Goal: Task Accomplishment & Management: Use online tool/utility

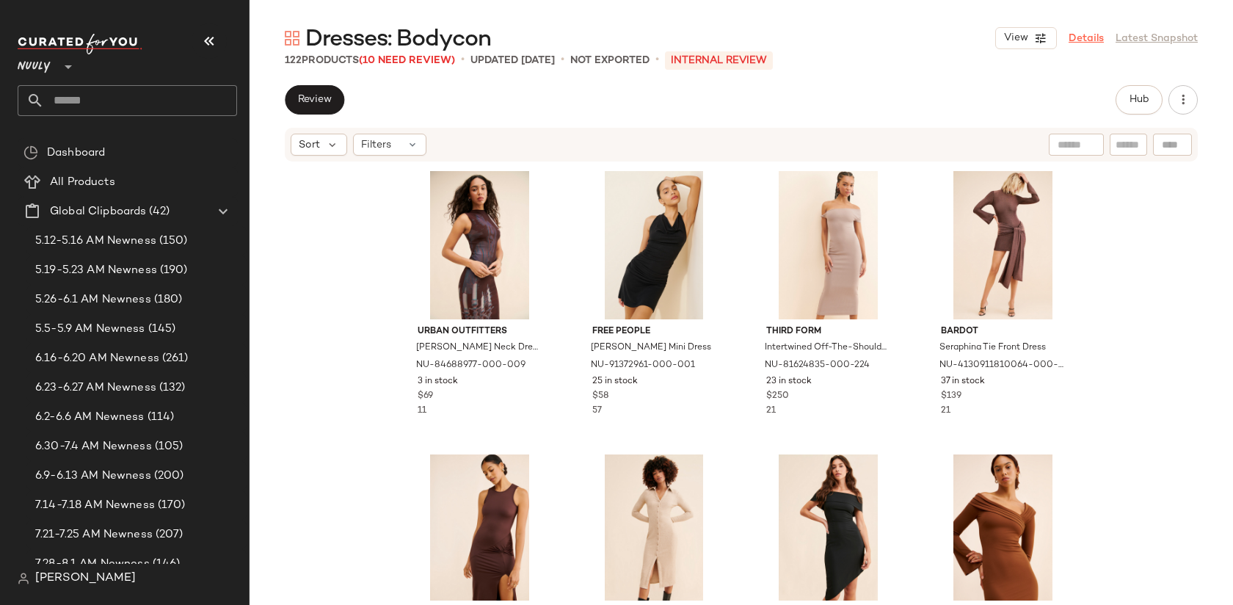
click at [1082, 32] on link "Details" at bounding box center [1085, 38] width 35 height 15
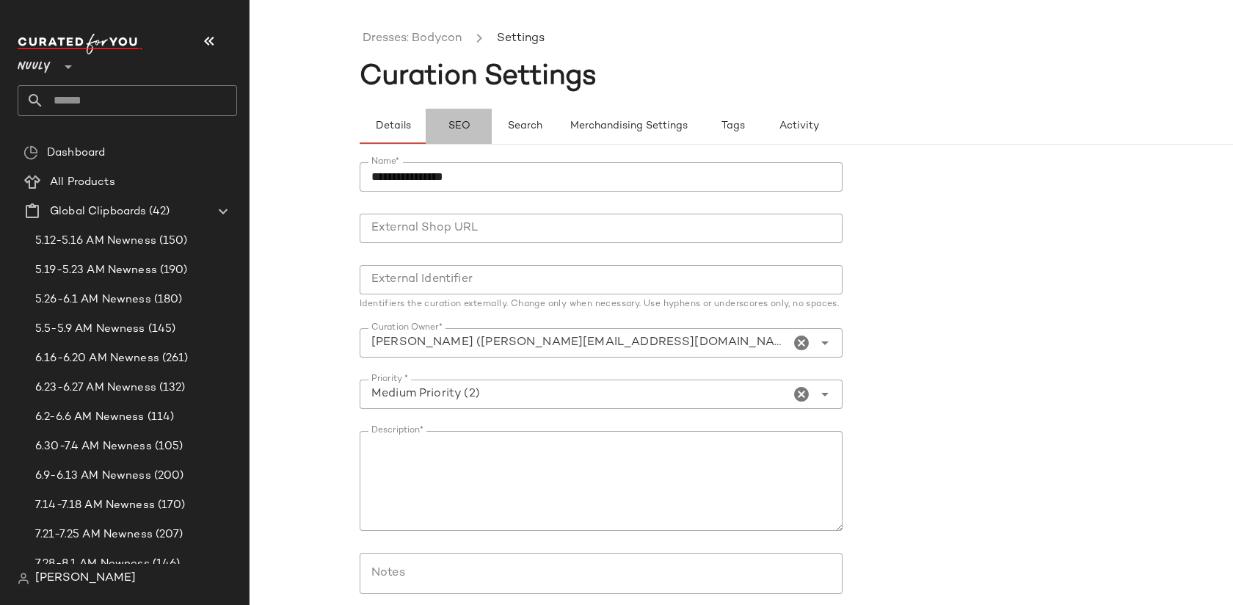
click at [465, 125] on span "SEO" at bounding box center [458, 126] width 23 height 12
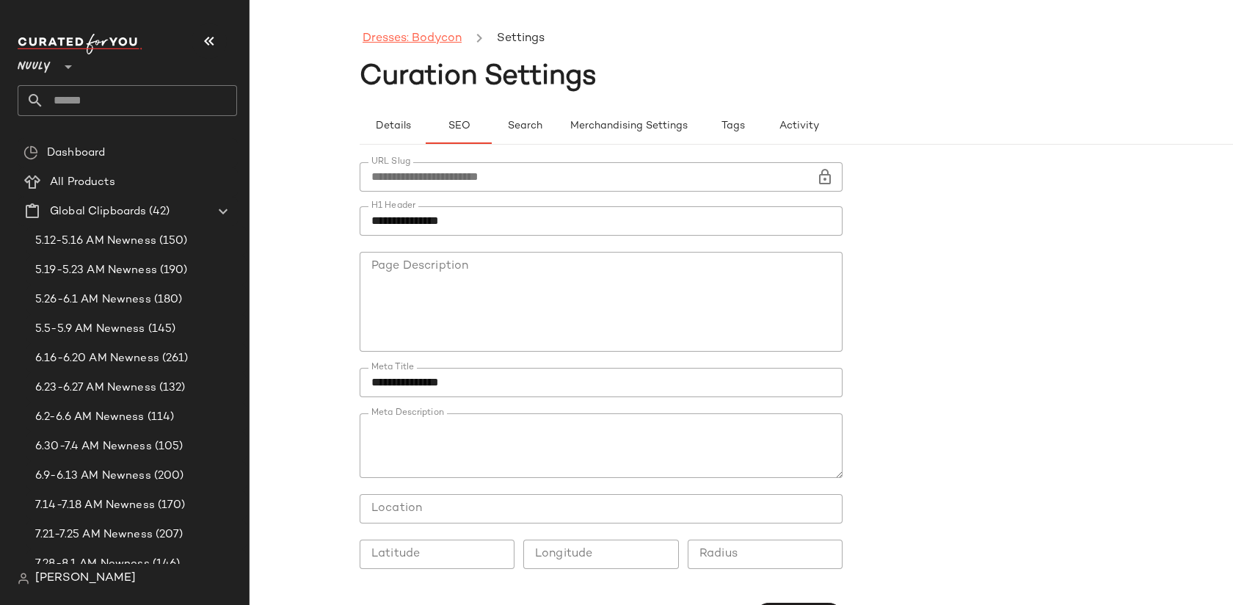
click at [434, 40] on link "Dresses: Bodycon" at bounding box center [412, 38] width 99 height 19
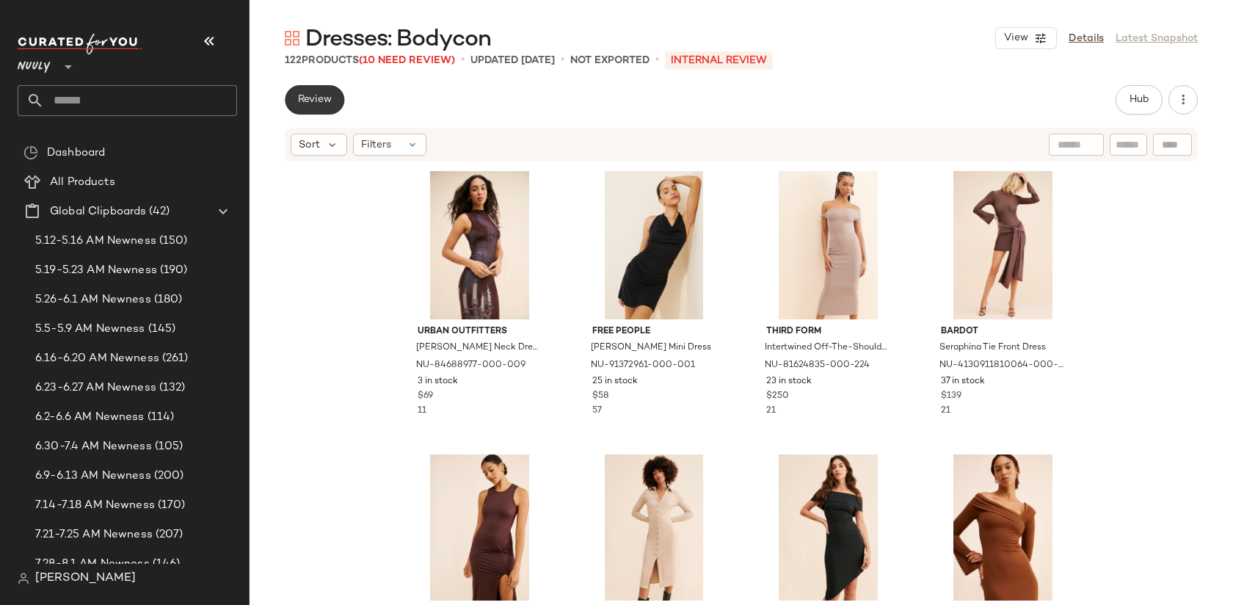
click at [321, 106] on button "Review" at bounding box center [314, 99] width 59 height 29
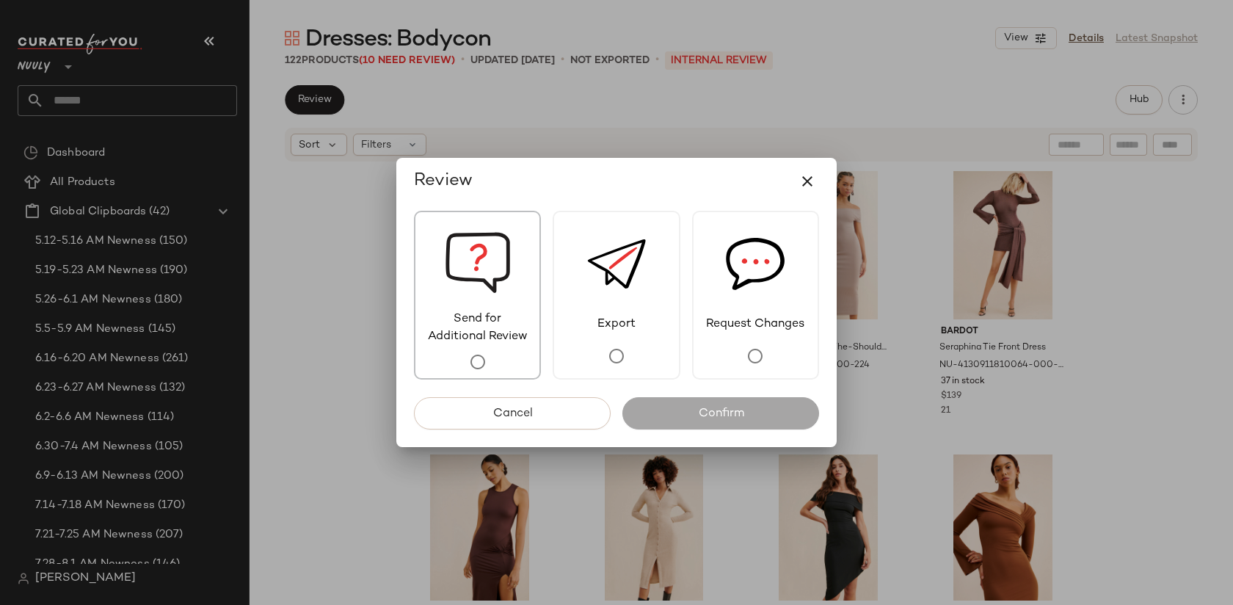
click at [489, 300] on img at bounding box center [478, 261] width 66 height 98
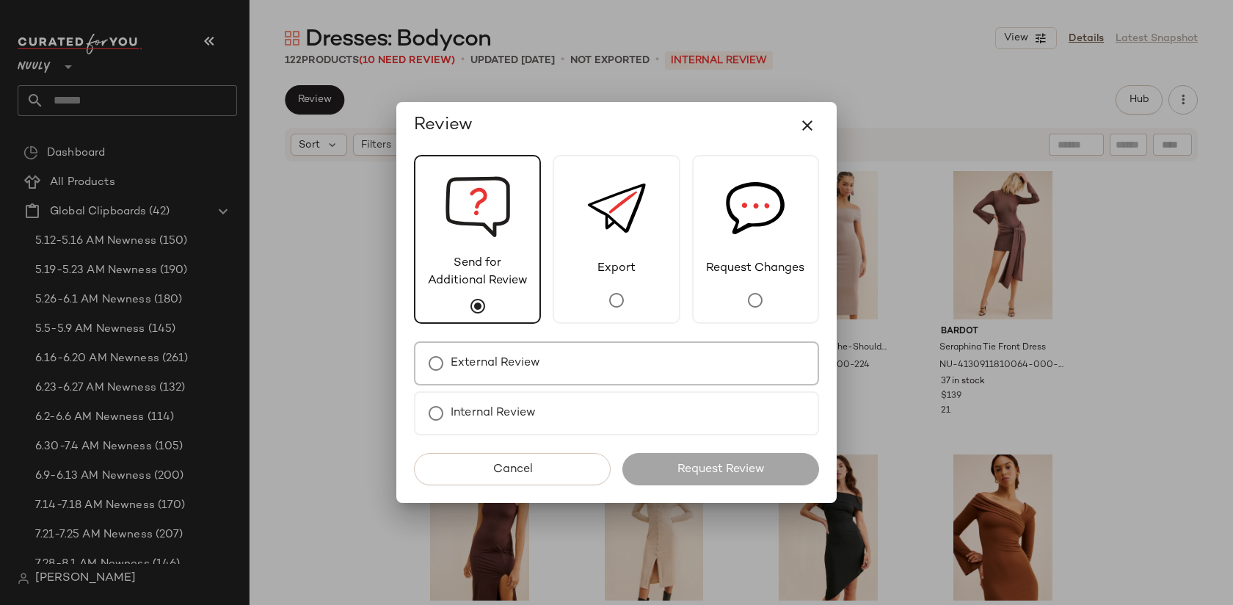
click at [550, 353] on div "External Review" at bounding box center [616, 363] width 405 height 44
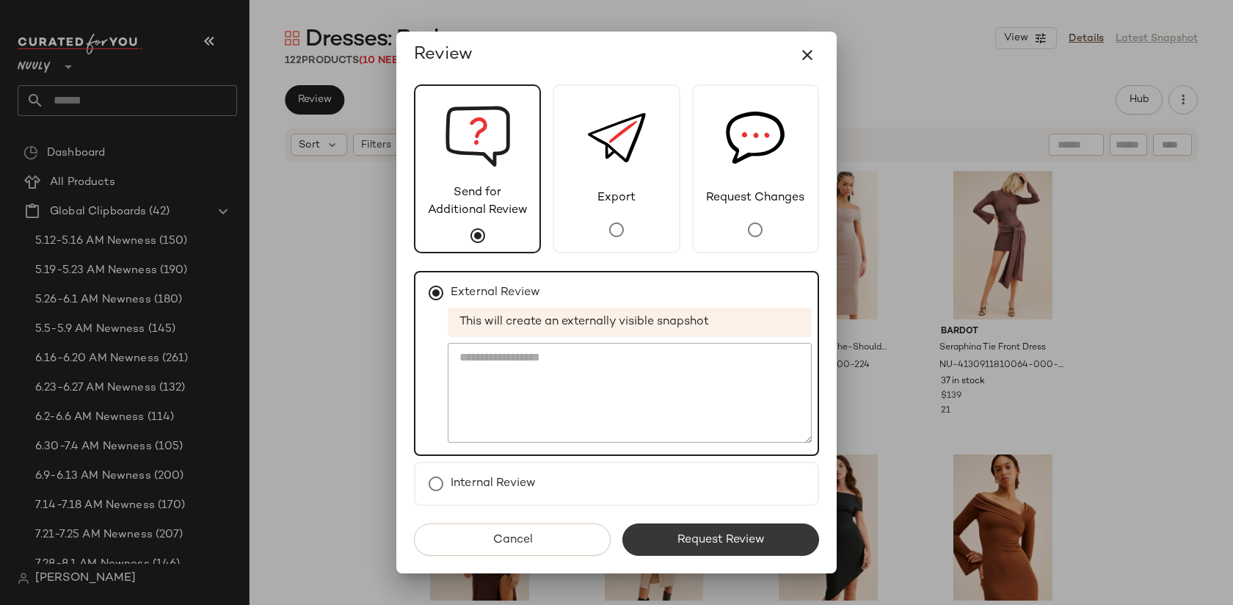
click at [693, 540] on span "Request Review" at bounding box center [721, 540] width 88 height 14
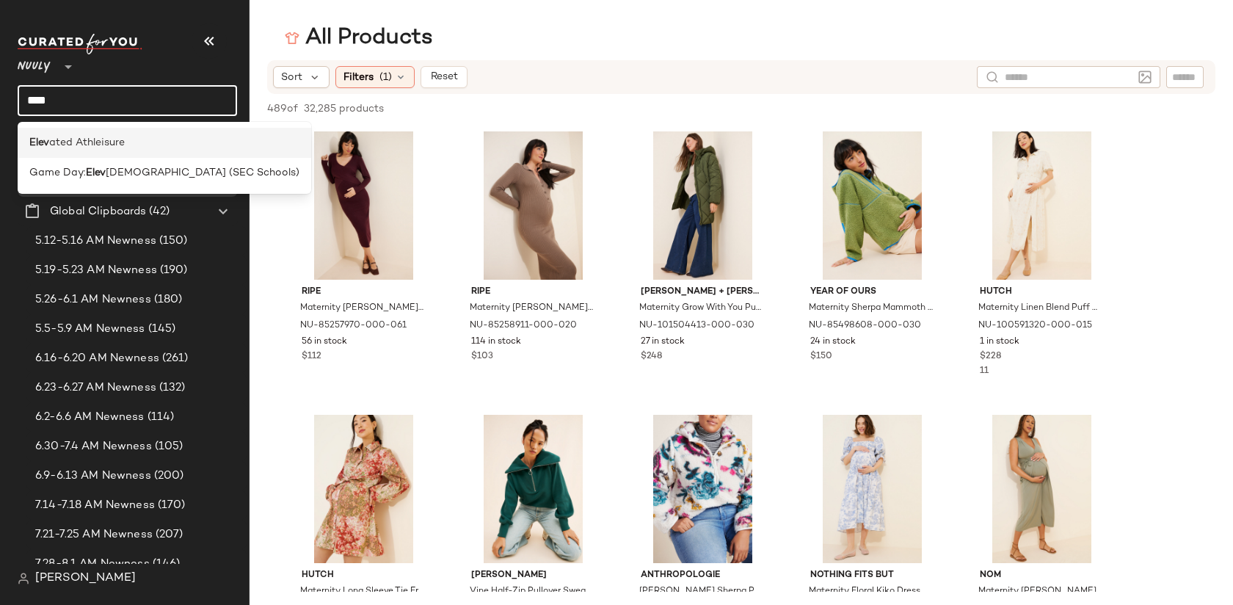
type input "****"
click at [118, 136] on span "ated Athleisure" at bounding box center [87, 142] width 76 height 15
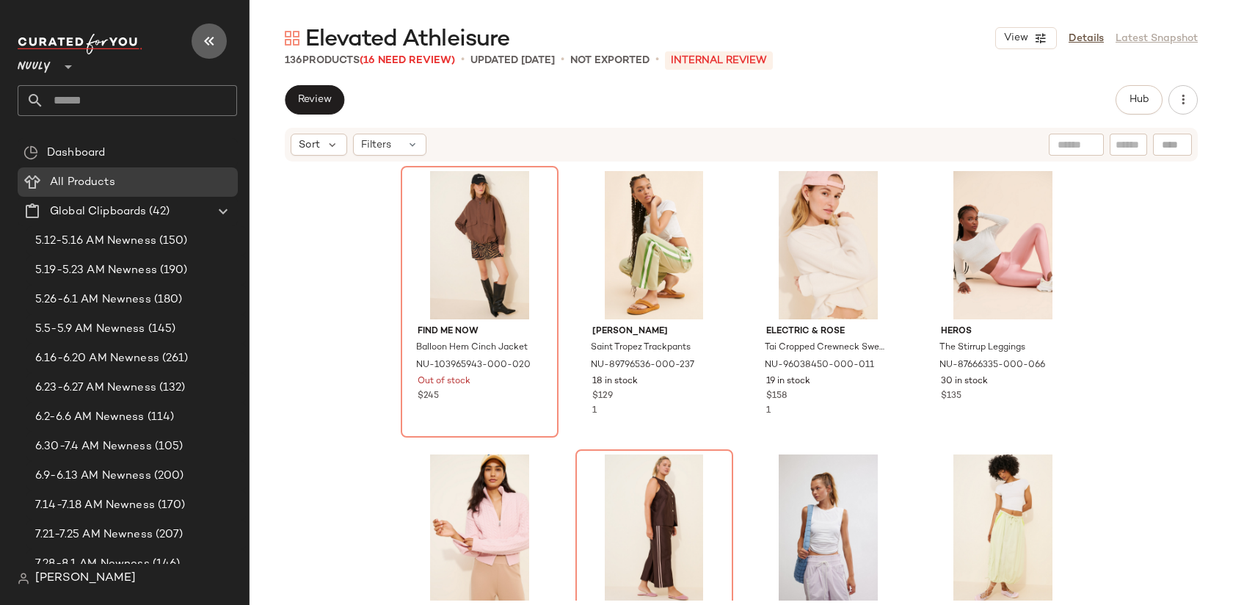
click at [205, 37] on icon "button" at bounding box center [209, 41] width 18 height 18
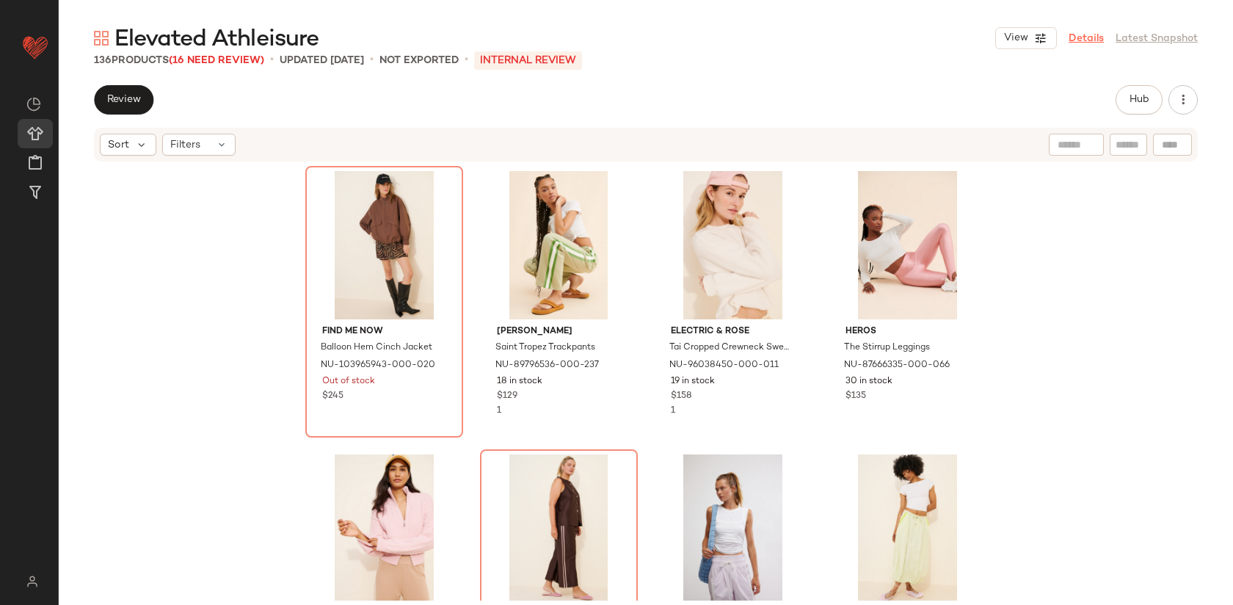
click at [1084, 38] on link "Details" at bounding box center [1085, 38] width 35 height 15
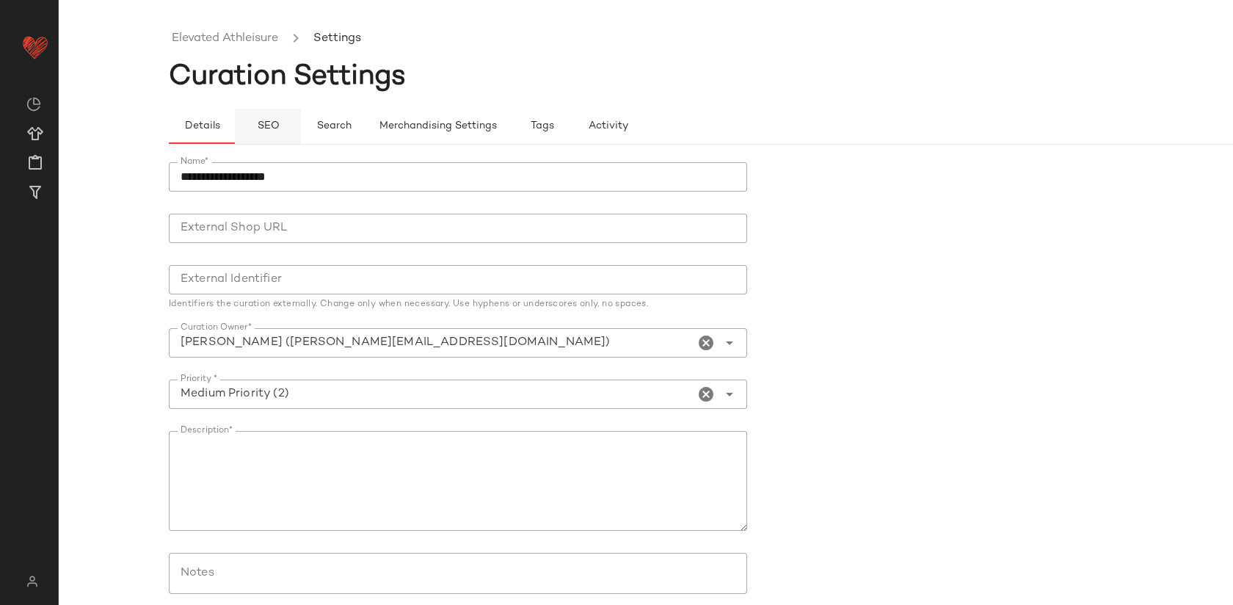
click at [268, 125] on span "SEO" at bounding box center [267, 126] width 23 height 12
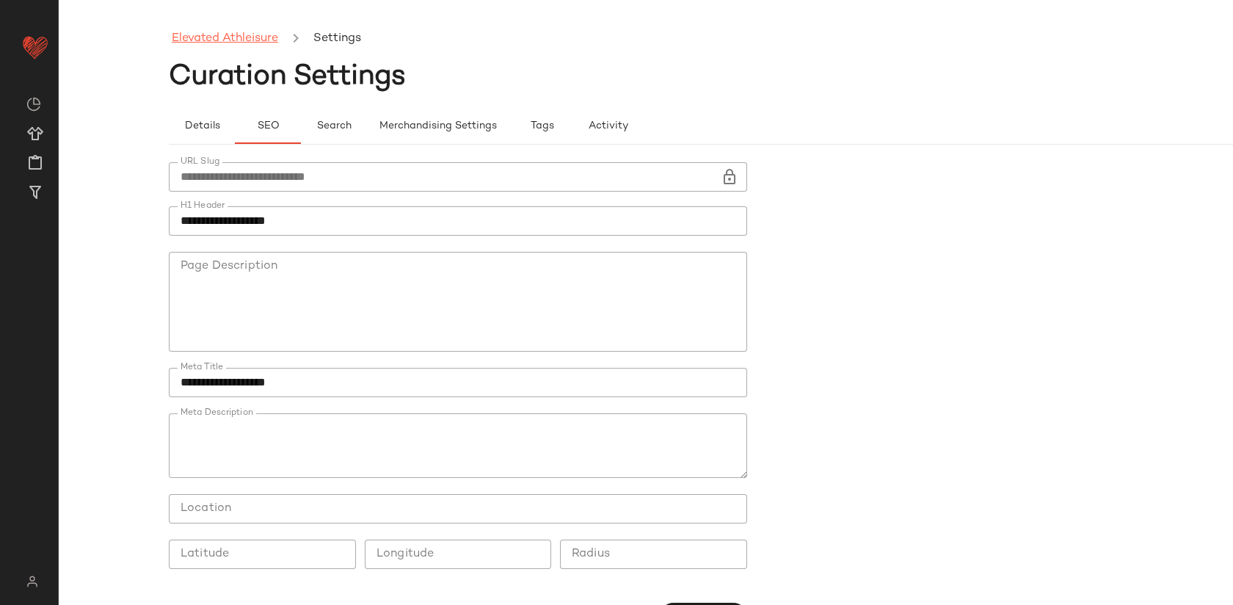
click at [222, 34] on link "Elevated Athleisure" at bounding box center [225, 38] width 106 height 19
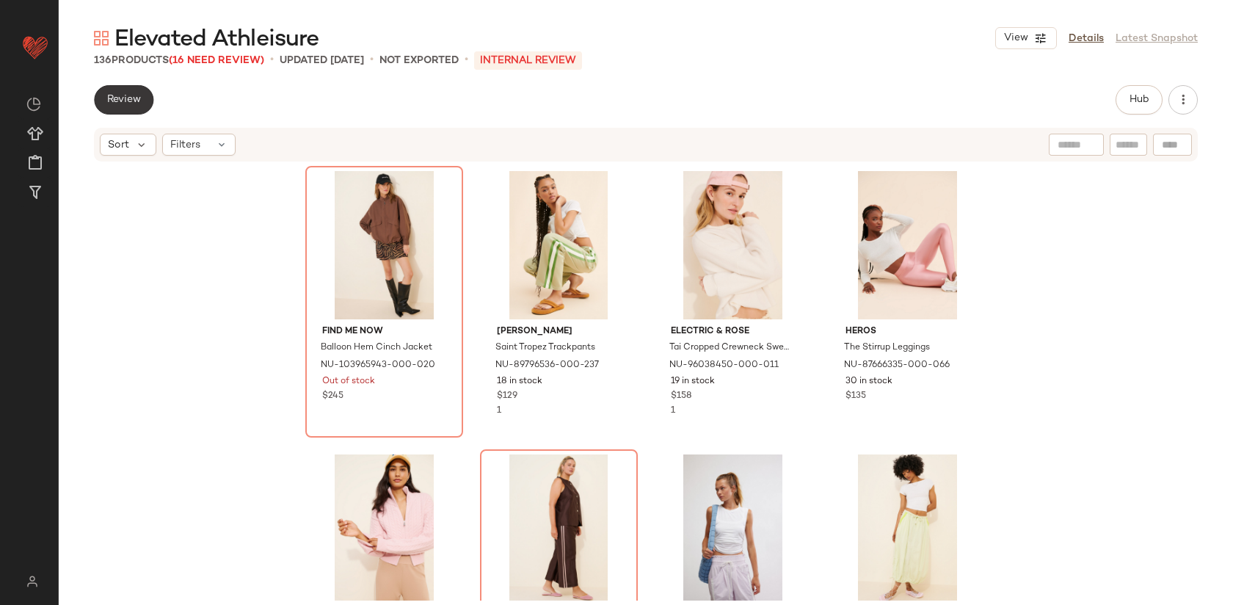
click at [140, 103] on span "Review" at bounding box center [123, 100] width 34 height 12
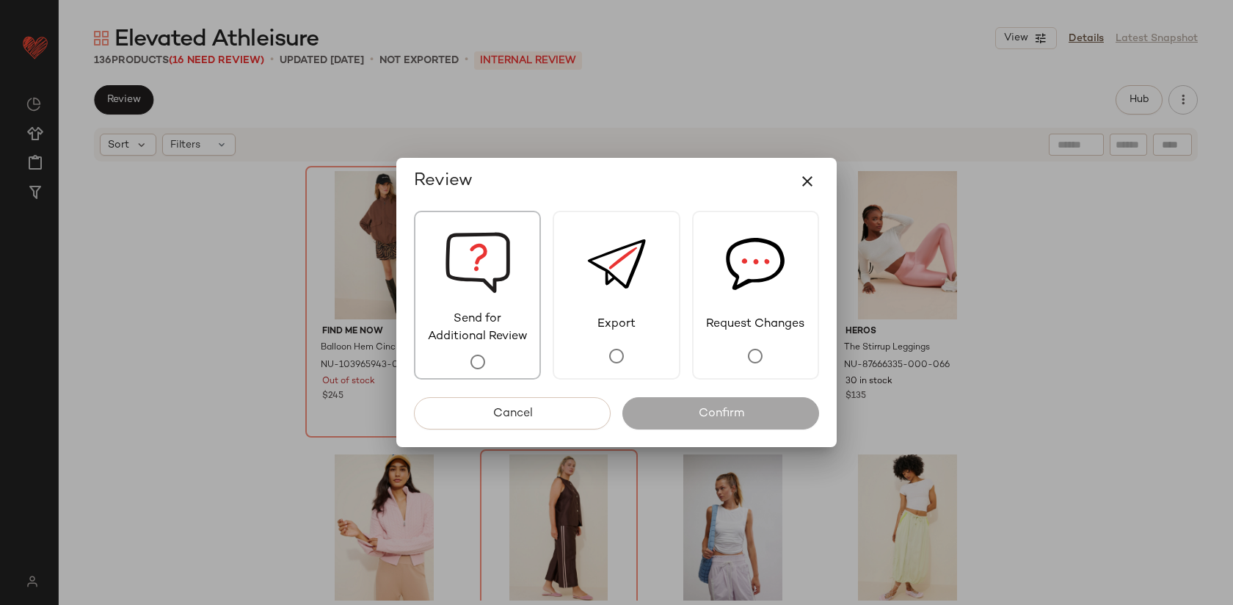
click at [458, 255] on img at bounding box center [478, 261] width 66 height 98
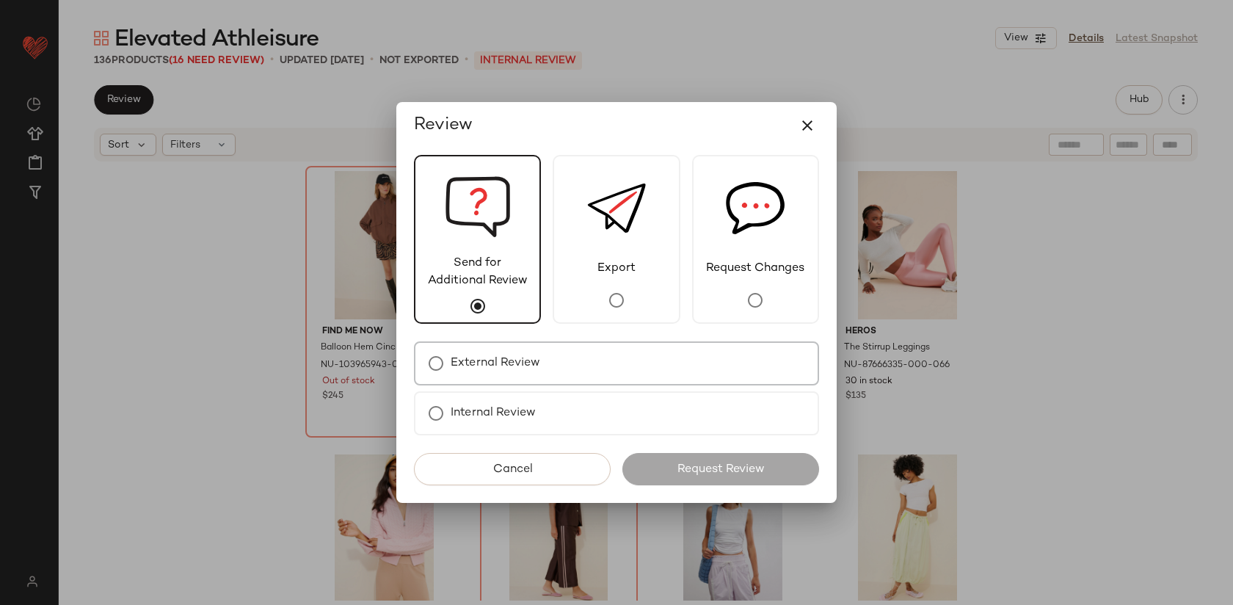
click at [565, 363] on div "External Review" at bounding box center [616, 363] width 405 height 44
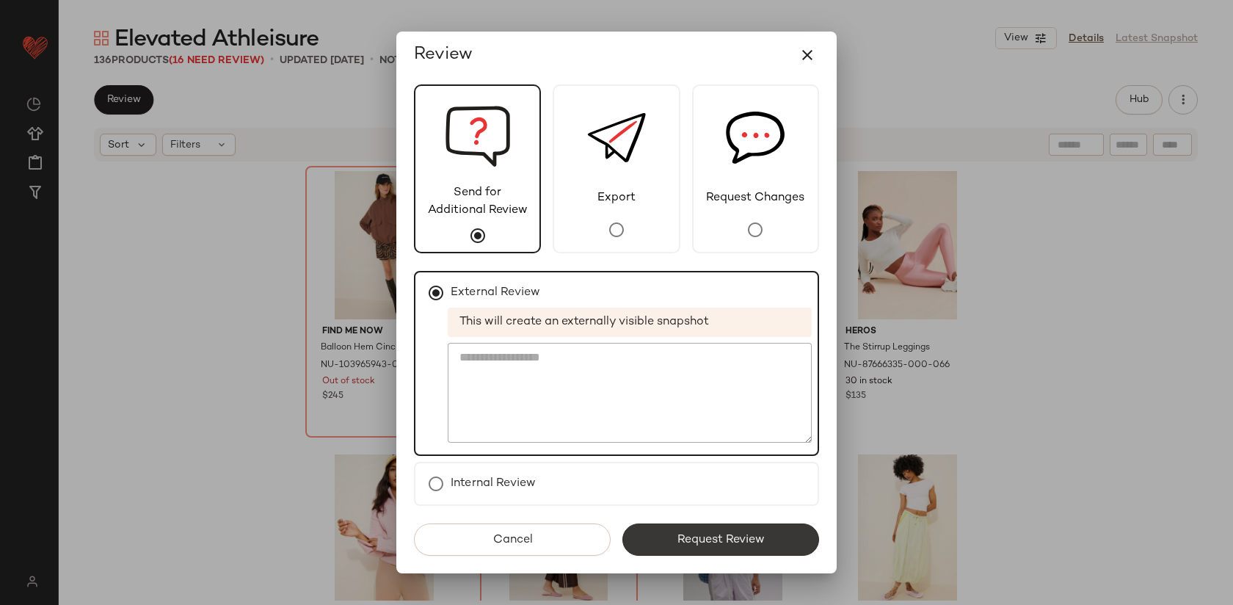
click at [673, 530] on button "Request Review" at bounding box center [720, 539] width 197 height 32
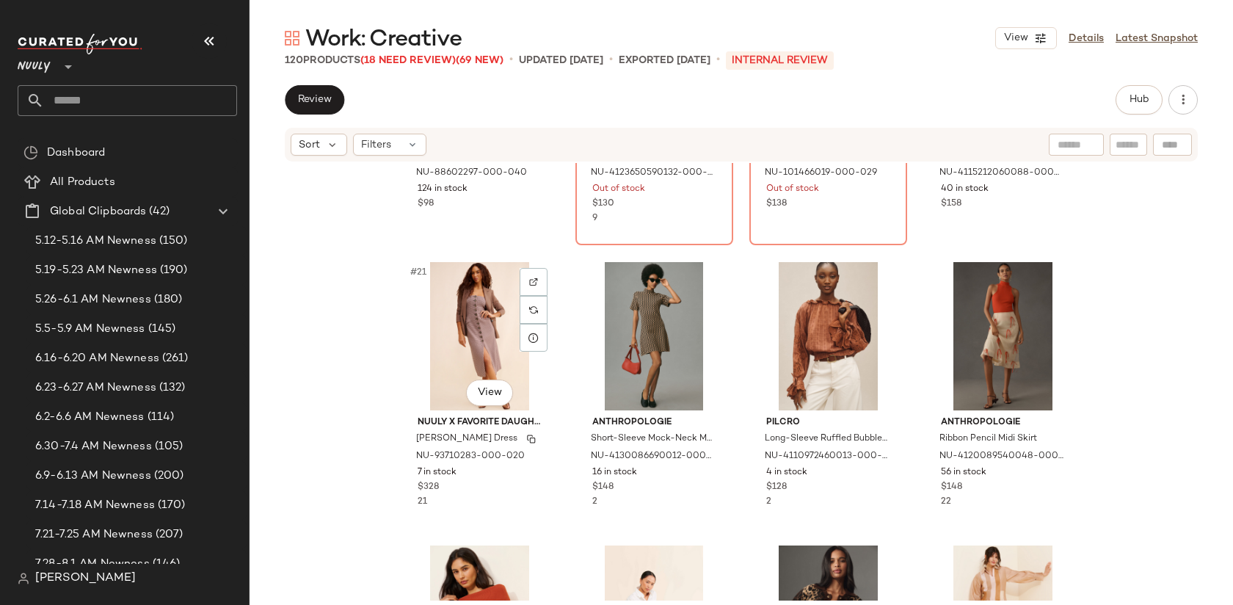
scroll to position [1381, 0]
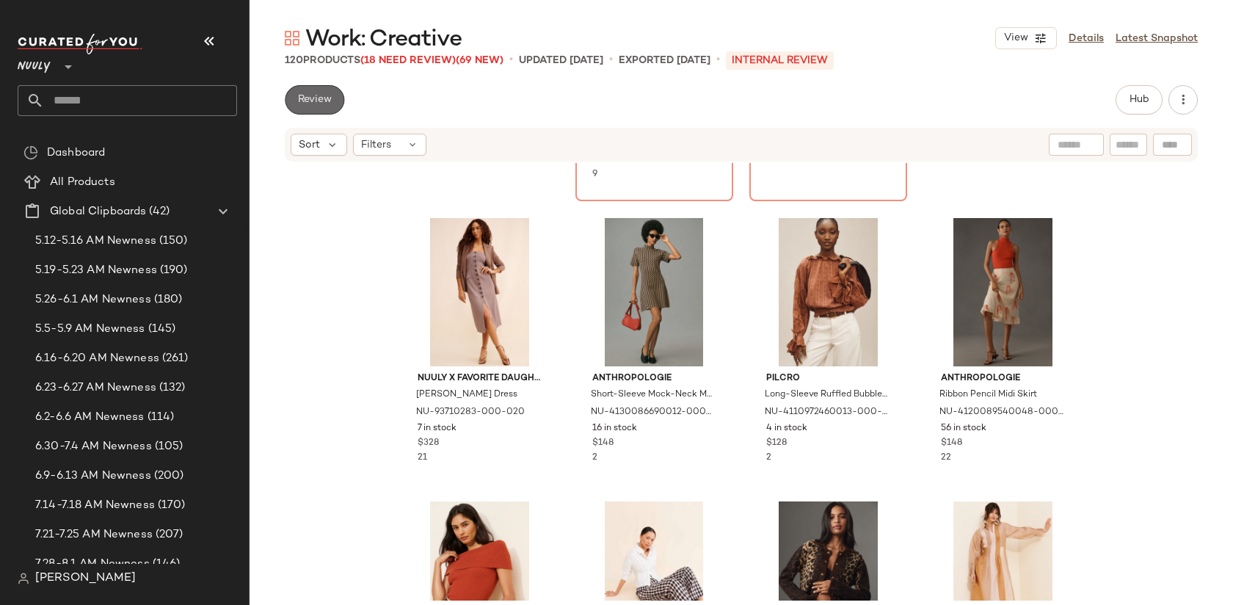
click at [319, 92] on button "Review" at bounding box center [314, 99] width 59 height 29
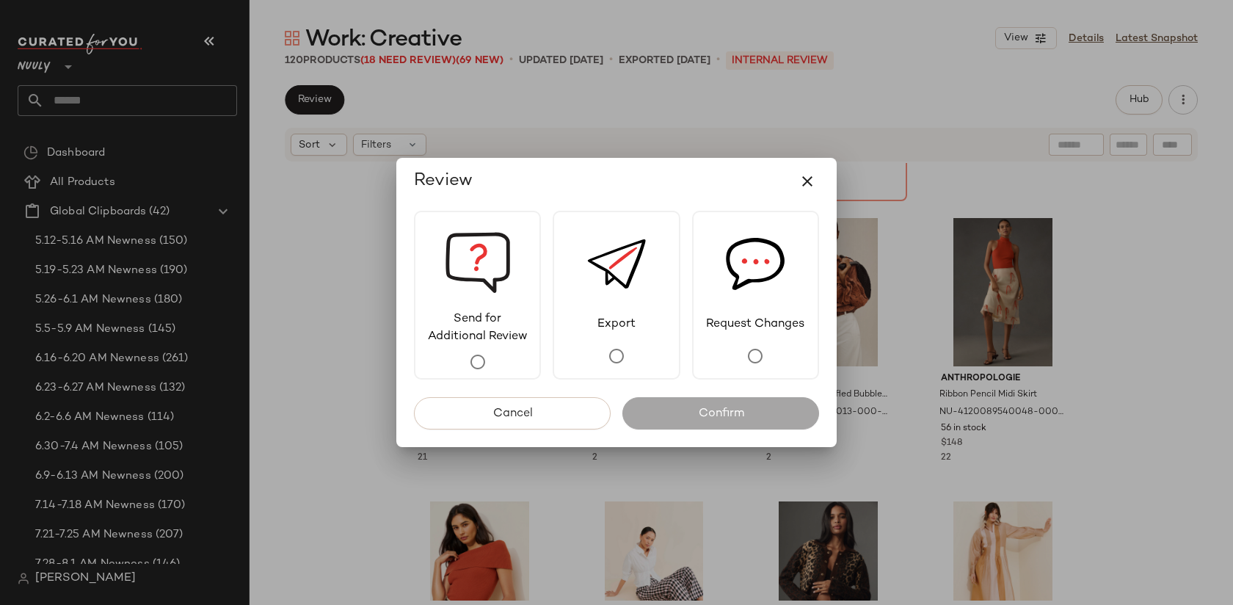
click at [746, 132] on div at bounding box center [616, 302] width 1233 height 605
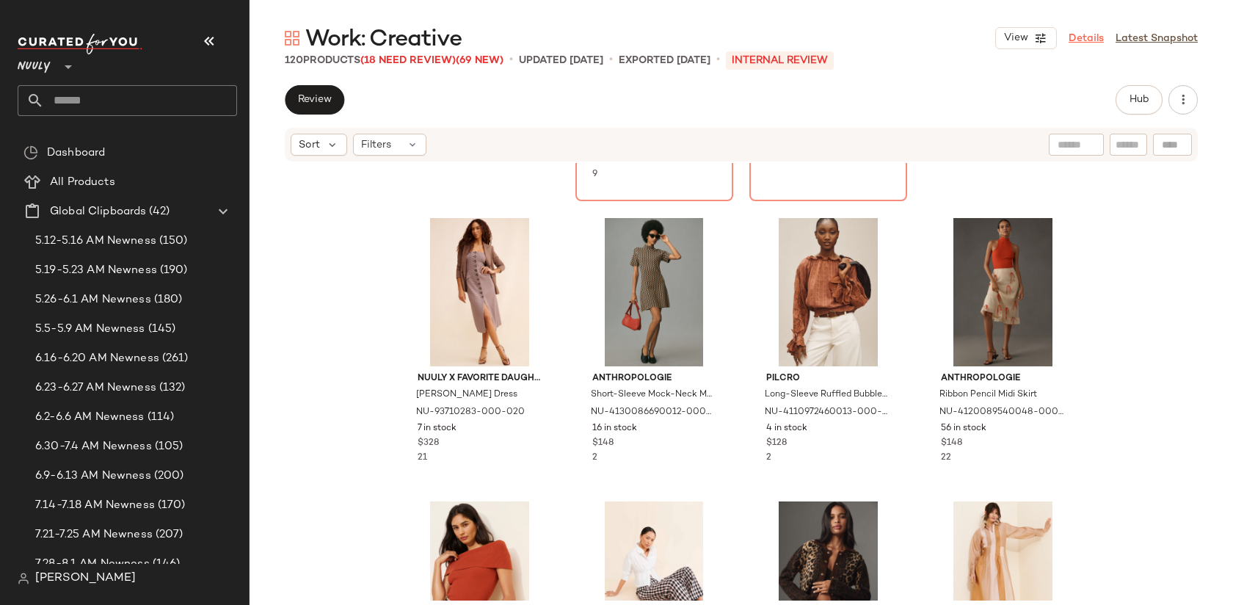
click at [1085, 34] on link "Details" at bounding box center [1085, 38] width 35 height 15
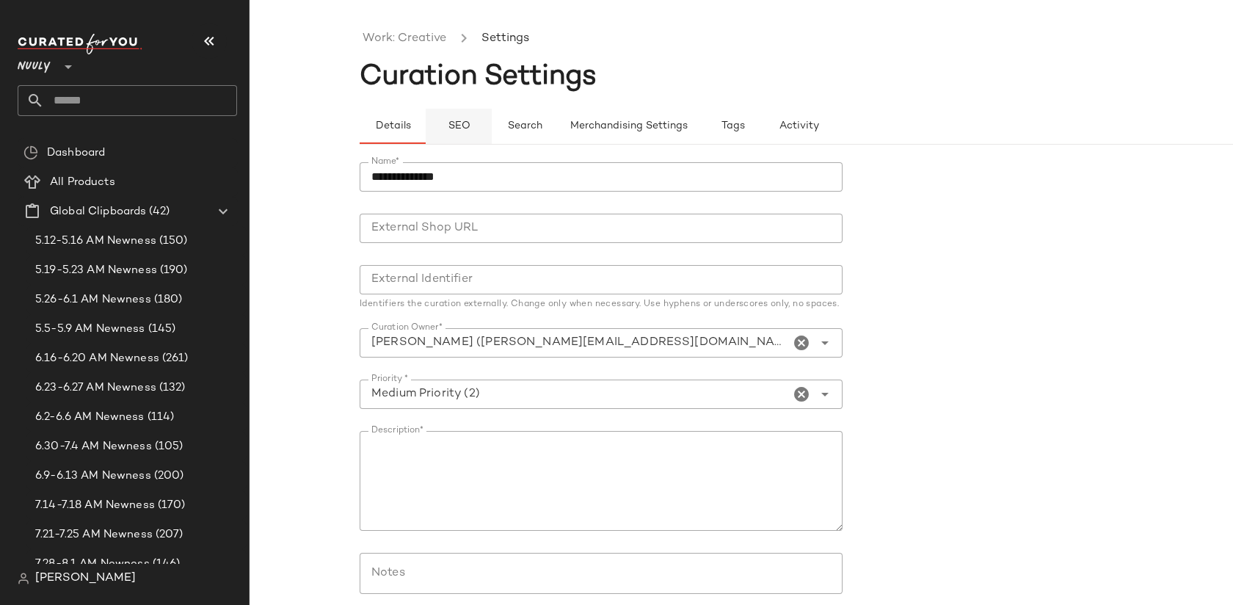
click at [449, 123] on span "SEO" at bounding box center [458, 126] width 23 height 12
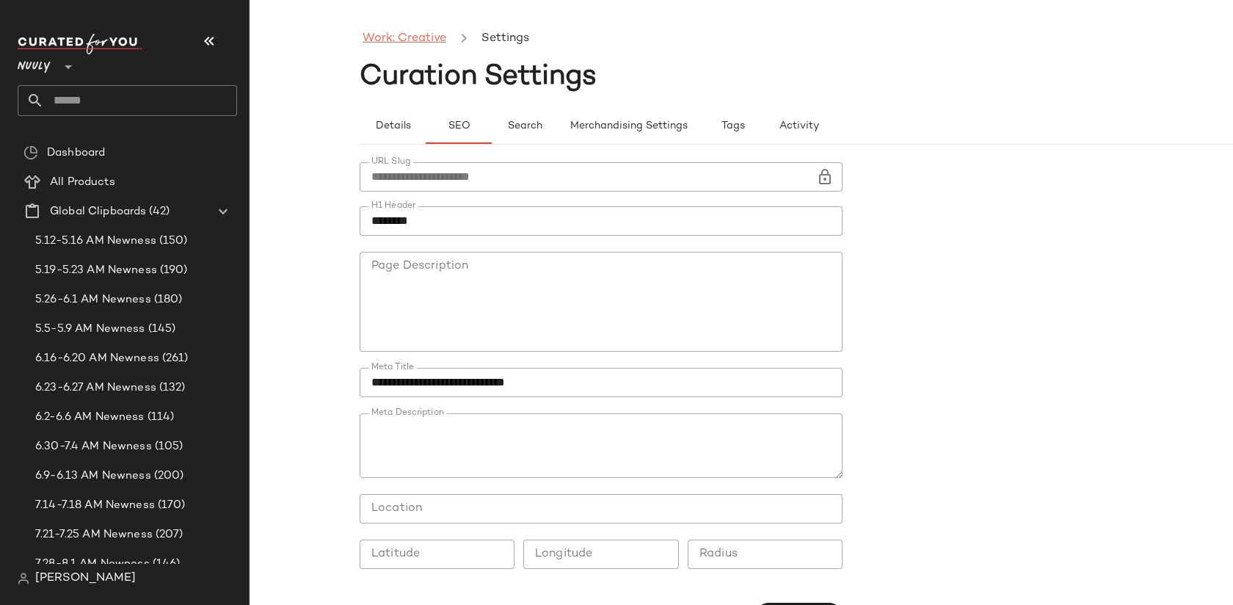
click at [402, 34] on link "Work: Creative" at bounding box center [405, 38] width 84 height 19
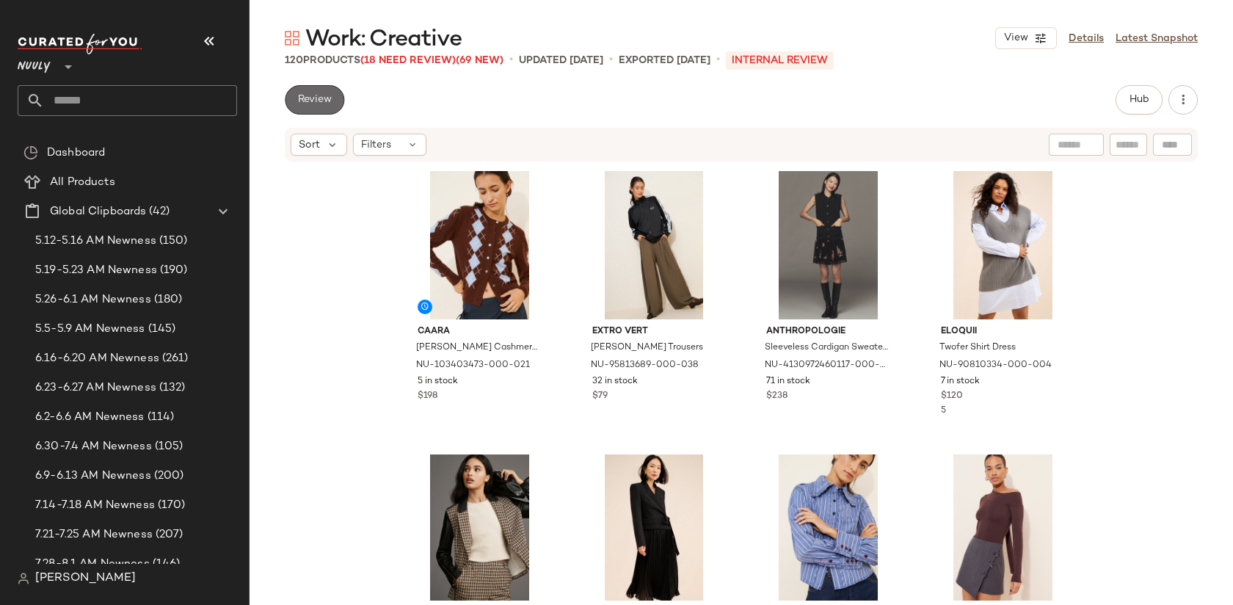
click at [318, 103] on span "Review" at bounding box center [314, 100] width 34 height 12
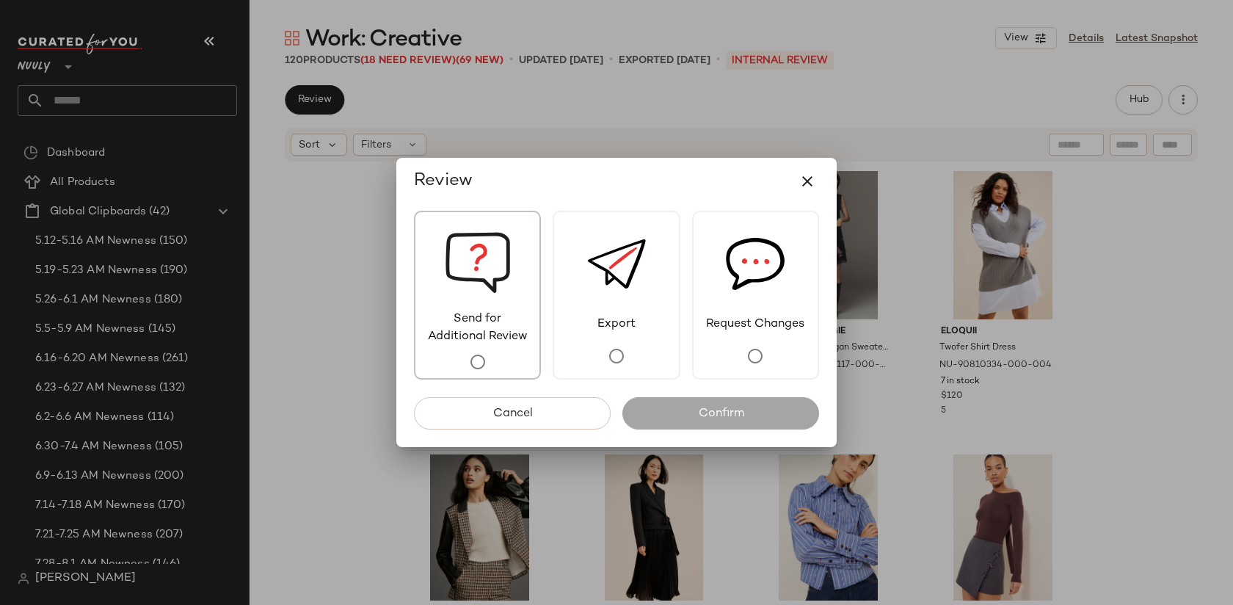
click at [491, 252] on img at bounding box center [478, 261] width 66 height 98
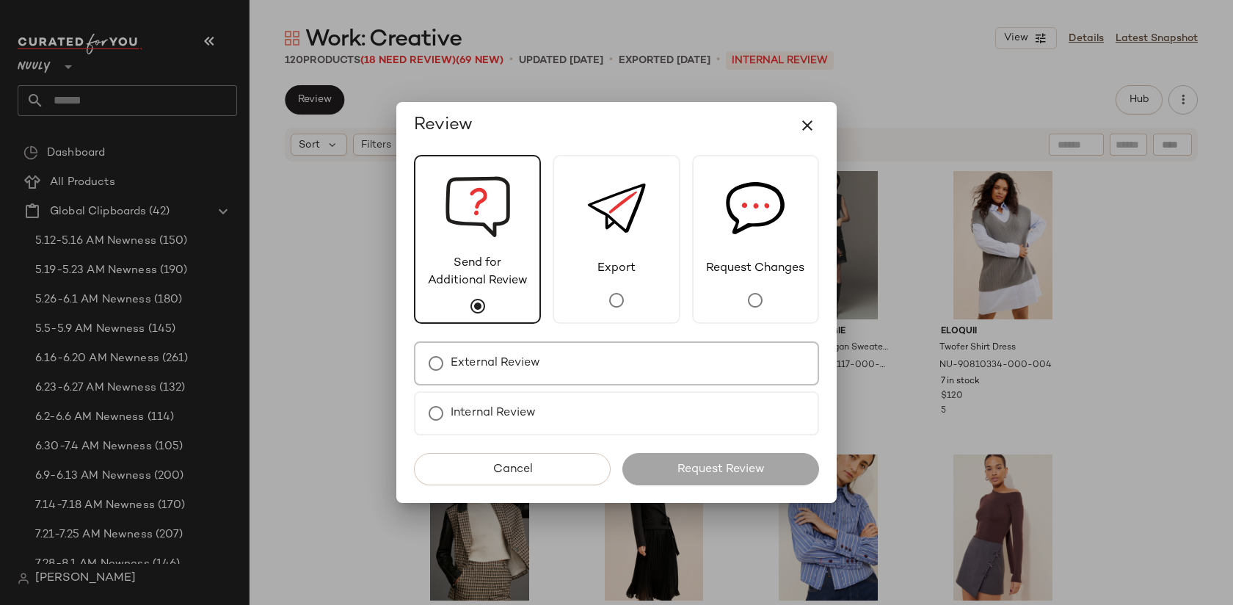
click at [549, 360] on div "External Review" at bounding box center [616, 363] width 405 height 44
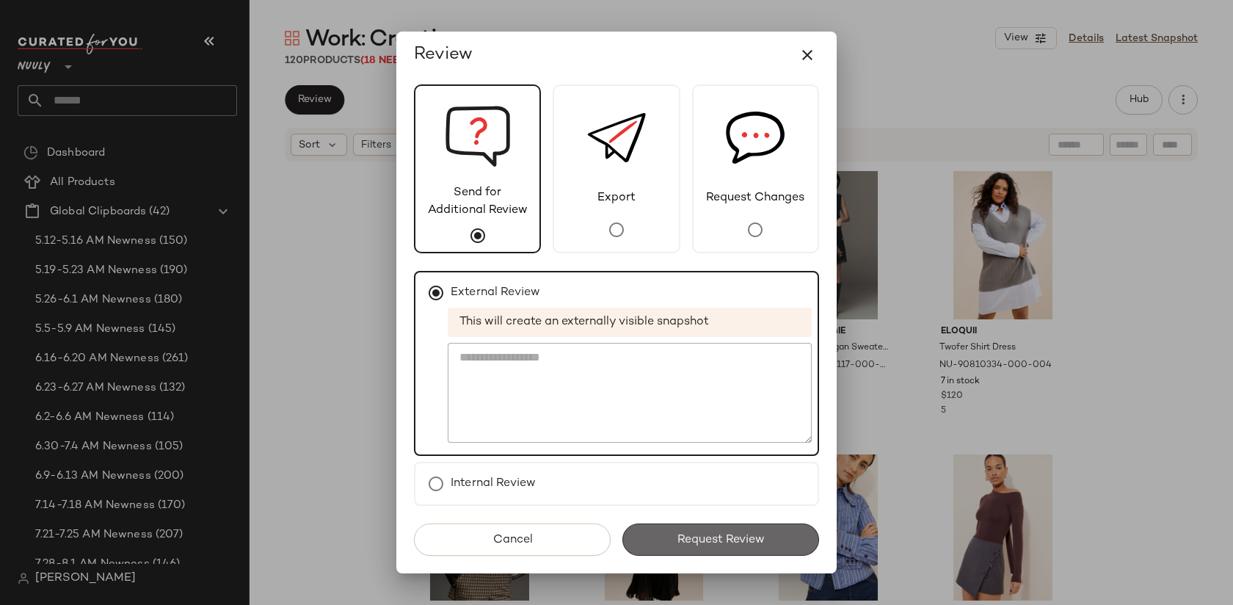
click at [676, 525] on button "Request Review" at bounding box center [720, 539] width 197 height 32
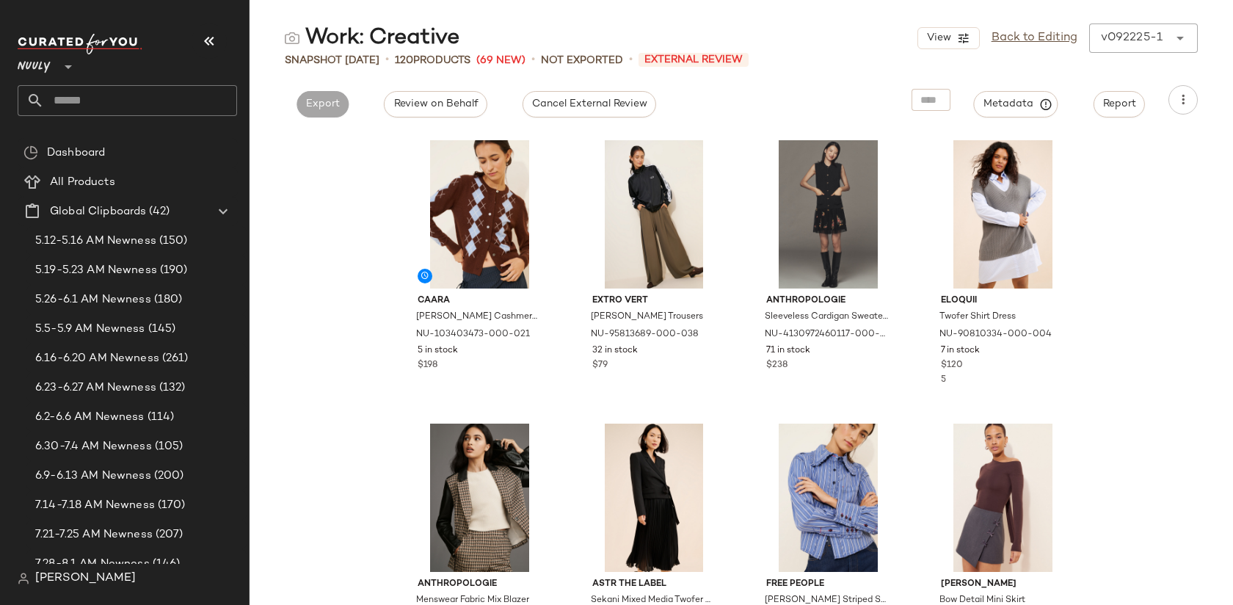
click at [68, 95] on input "text" at bounding box center [140, 100] width 193 height 31
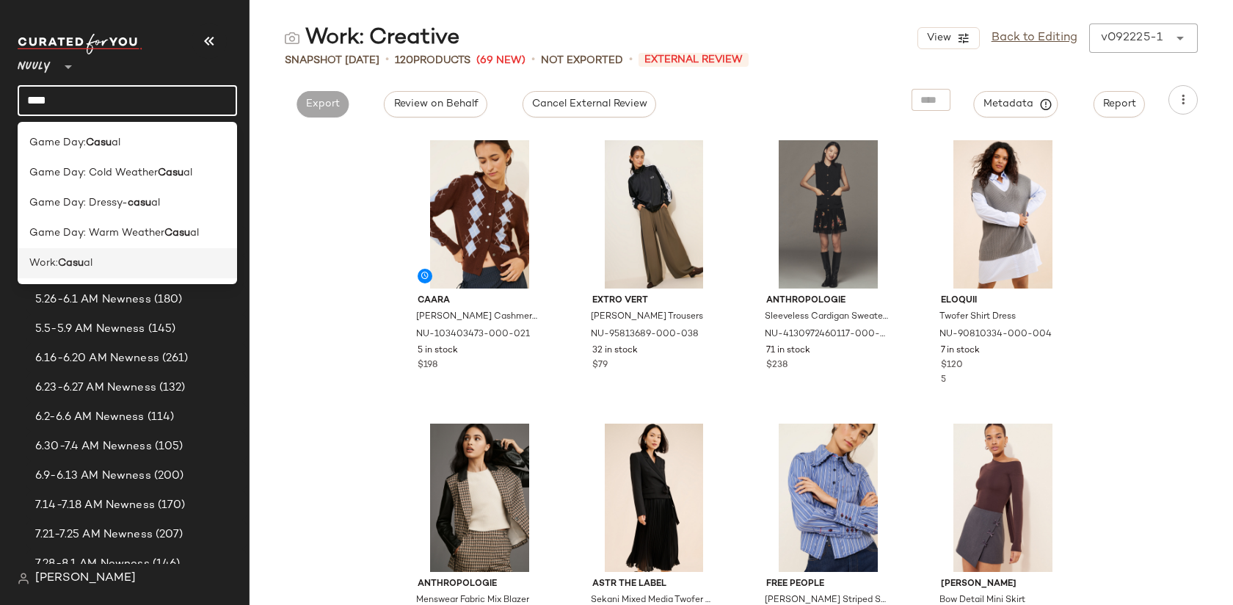
type input "****"
click at [95, 259] on div "Work: Casu al" at bounding box center [127, 262] width 196 height 15
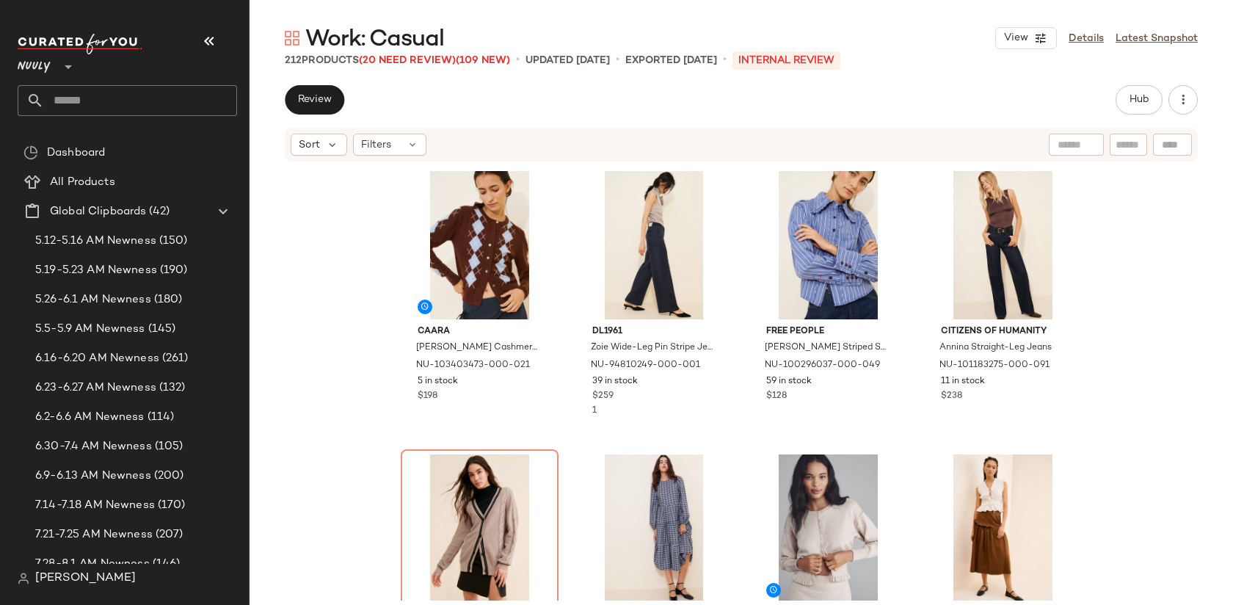
click at [358, 274] on div "CAARA Finley Cashmere Cardigan NU-103403473-000-021 5 in stock $198 DL1961 Zoie…" at bounding box center [741, 381] width 983 height 437
click at [114, 102] on input "text" at bounding box center [140, 100] width 193 height 31
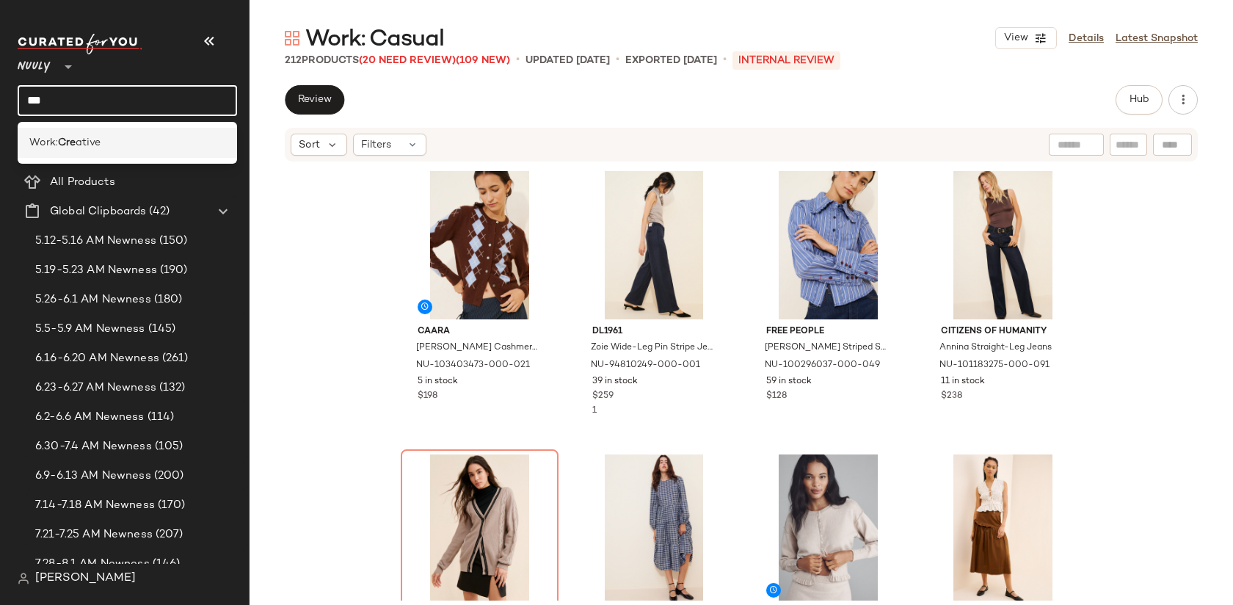
type input "***"
click at [132, 144] on div "Work: Cre ative" at bounding box center [127, 142] width 196 height 15
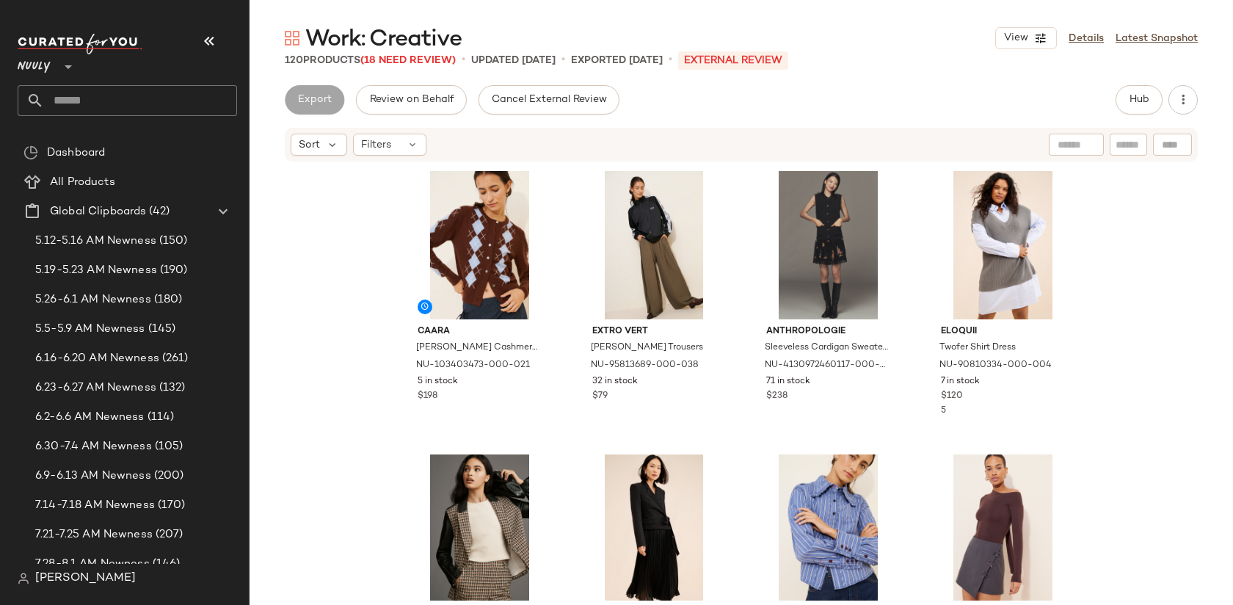
click at [104, 100] on input "text" at bounding box center [140, 100] width 193 height 31
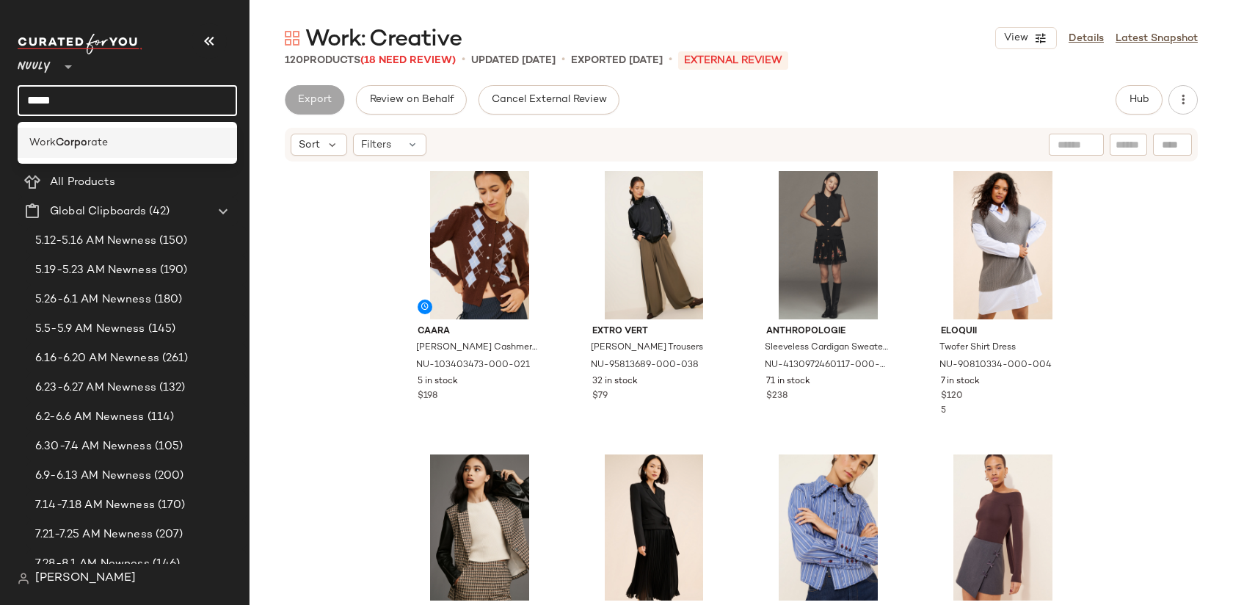
type input "*****"
click at [128, 144] on div "Work Corpo rate" at bounding box center [127, 142] width 196 height 15
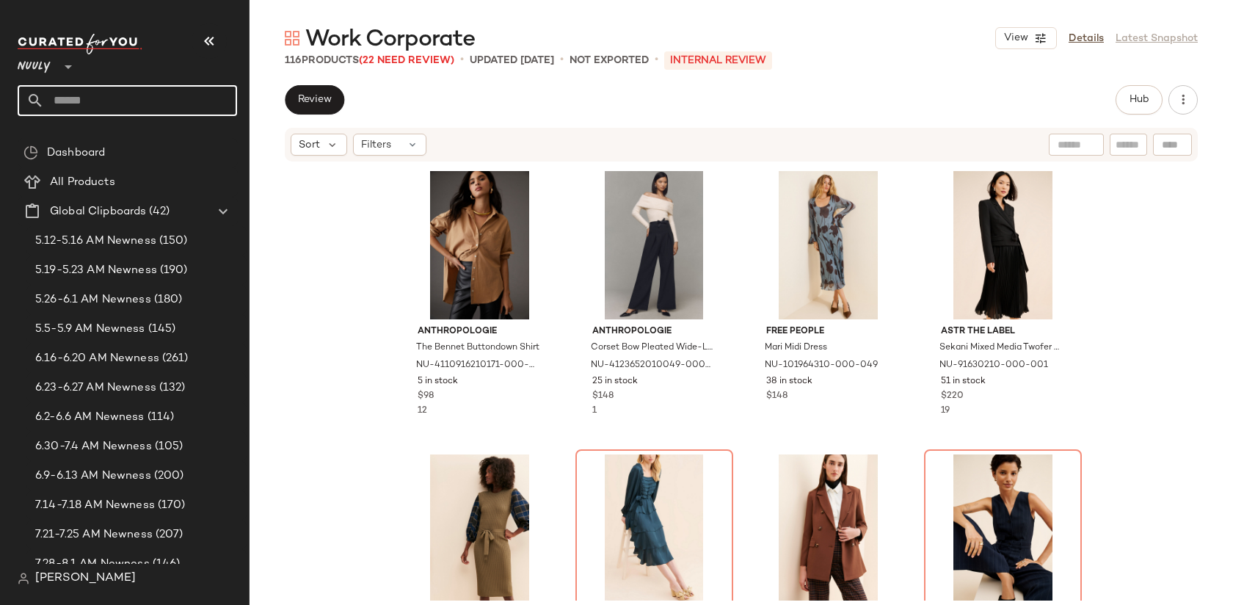
click at [115, 102] on input "text" at bounding box center [140, 100] width 193 height 31
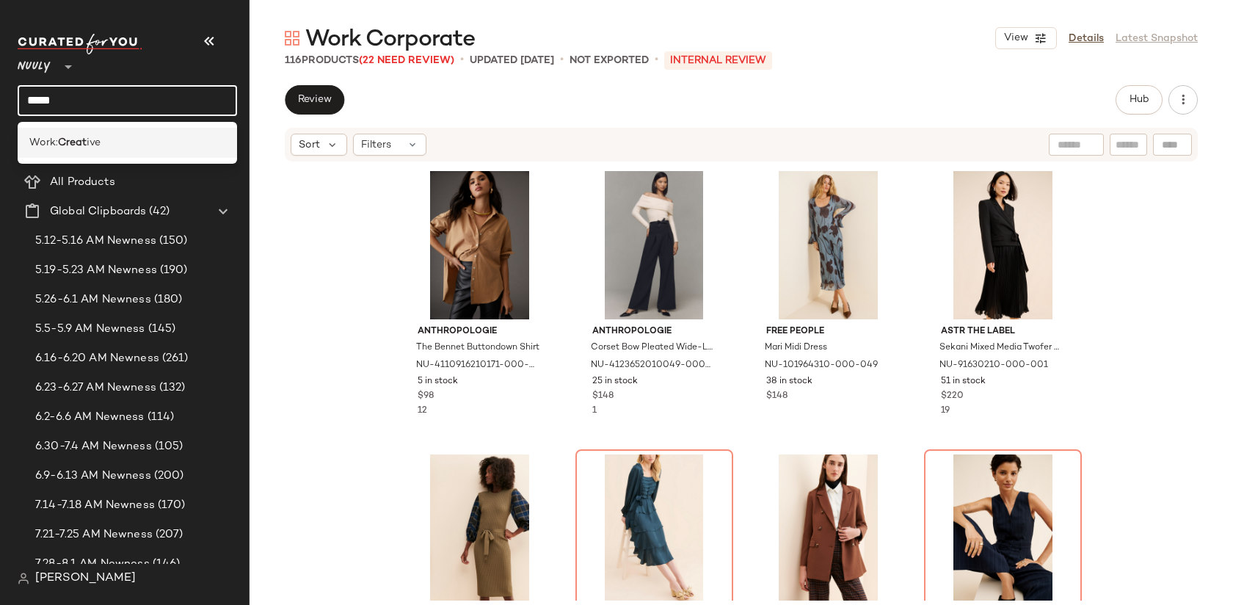
type input "*****"
click at [123, 142] on div "Work: Creat ive" at bounding box center [127, 142] width 196 height 15
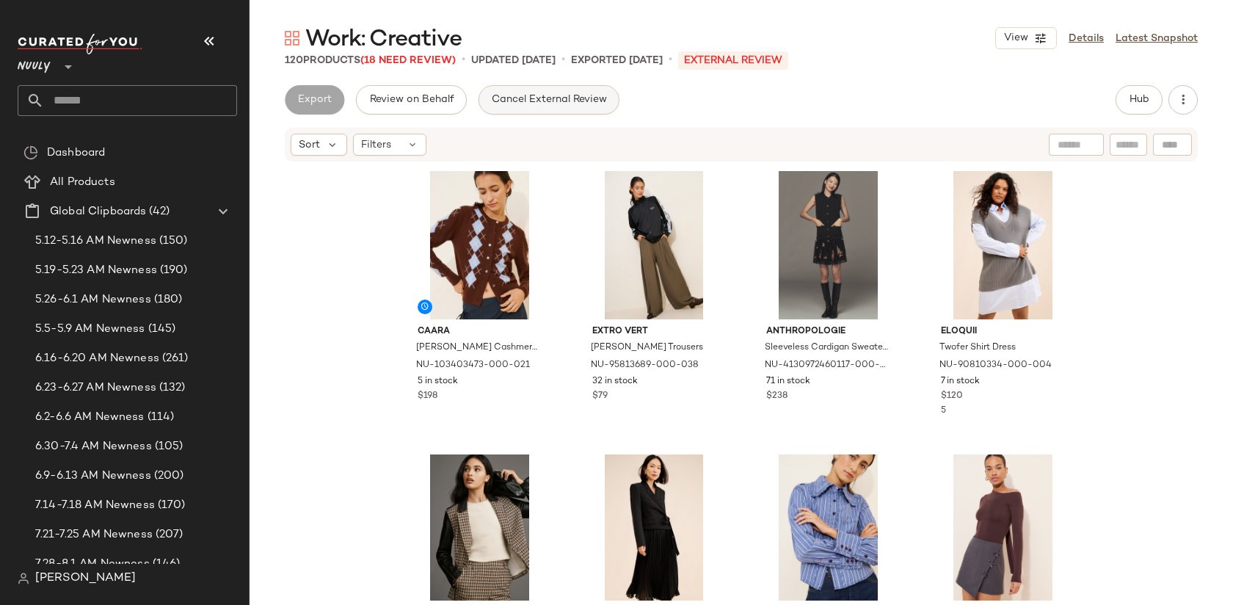
click at [525, 97] on span "Cancel External Review" at bounding box center [549, 100] width 116 height 12
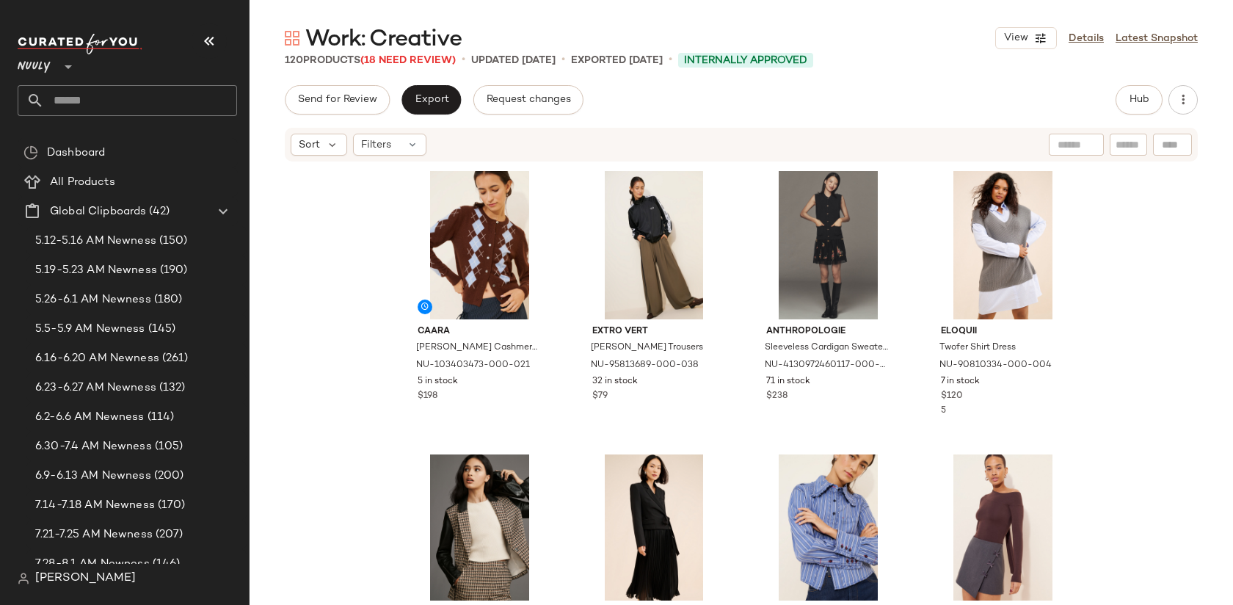
click at [152, 95] on input "text" at bounding box center [140, 100] width 193 height 31
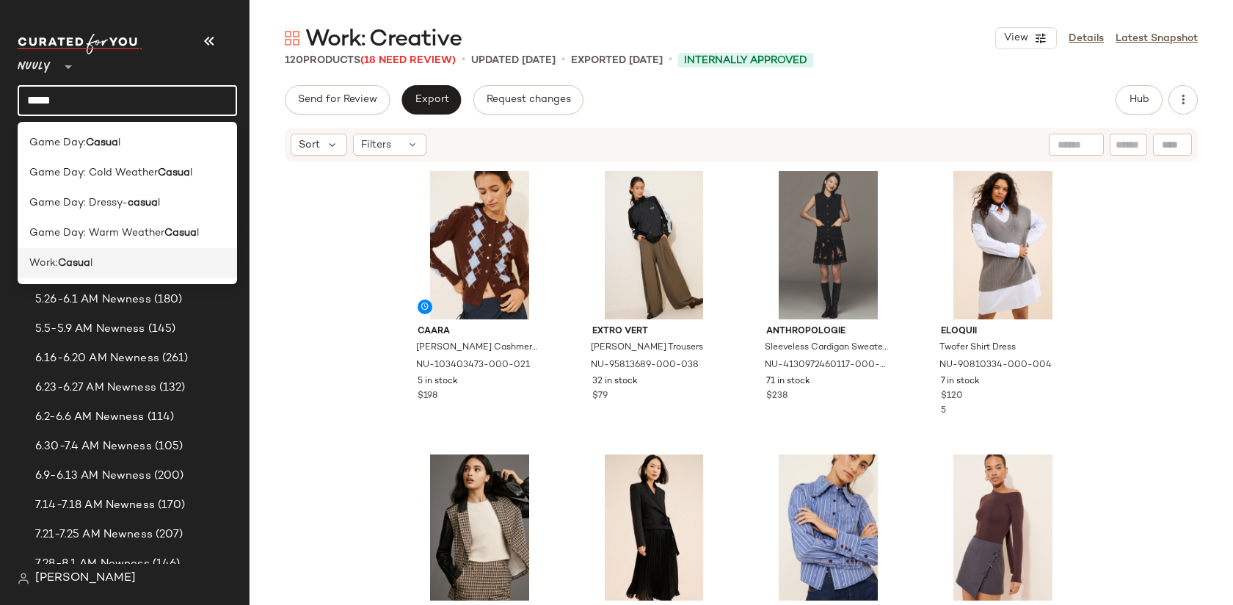
type input "*****"
click at [136, 260] on div "Work: Casua l" at bounding box center [127, 262] width 196 height 15
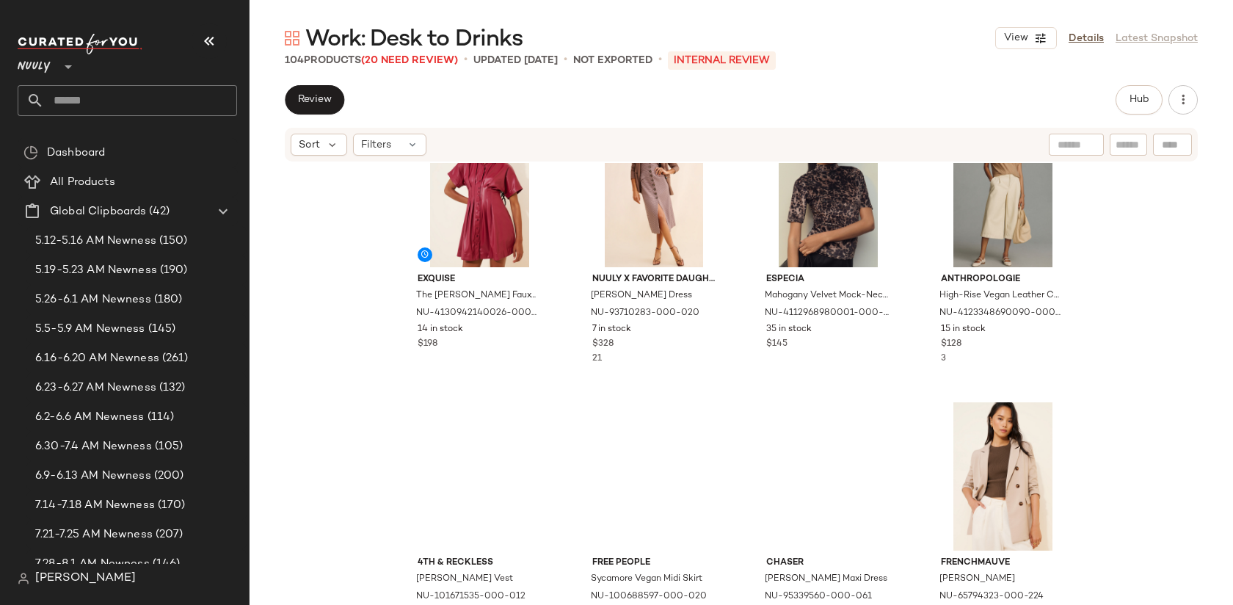
scroll to position [3181, 0]
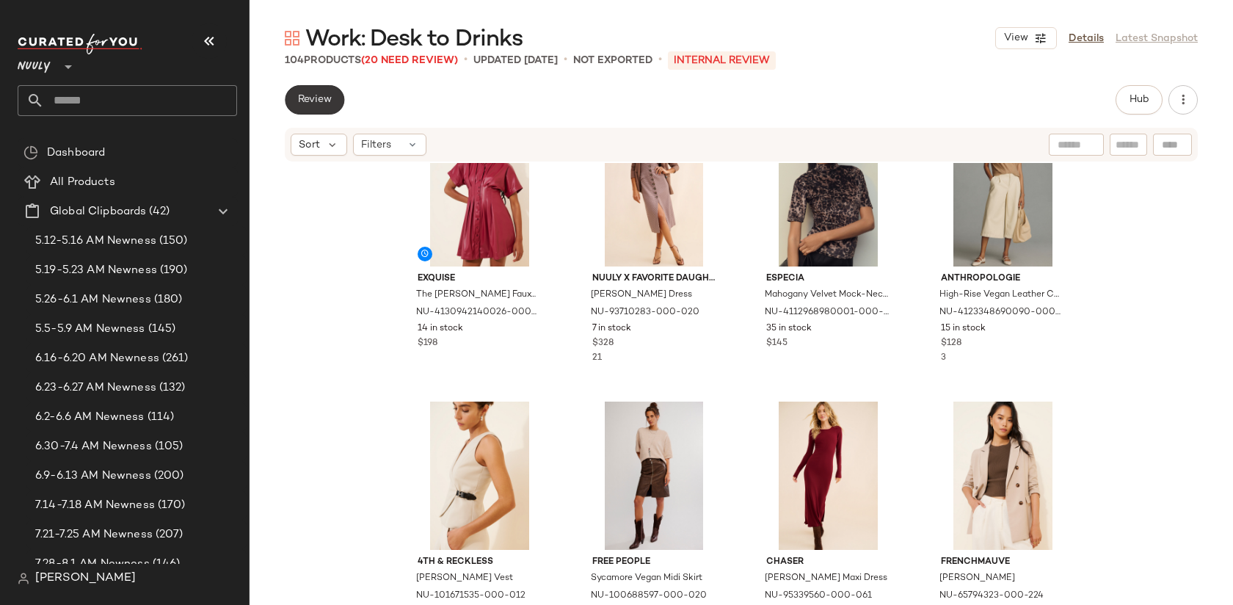
click at [326, 106] on button "Review" at bounding box center [314, 99] width 59 height 29
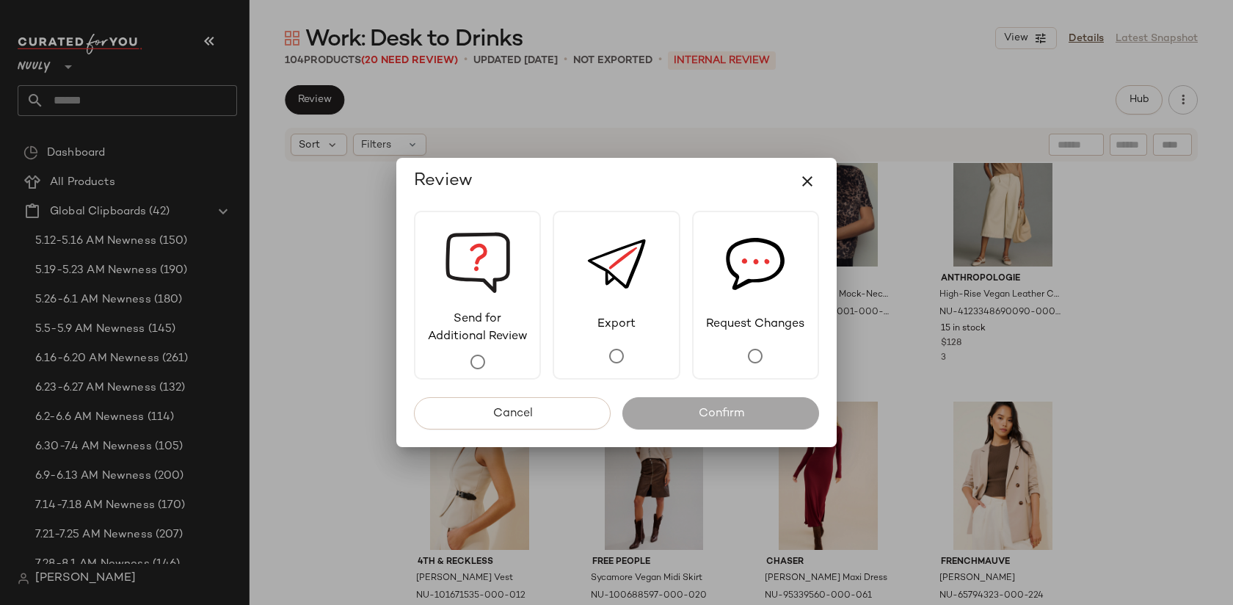
click at [1115, 32] on div at bounding box center [616, 302] width 1233 height 605
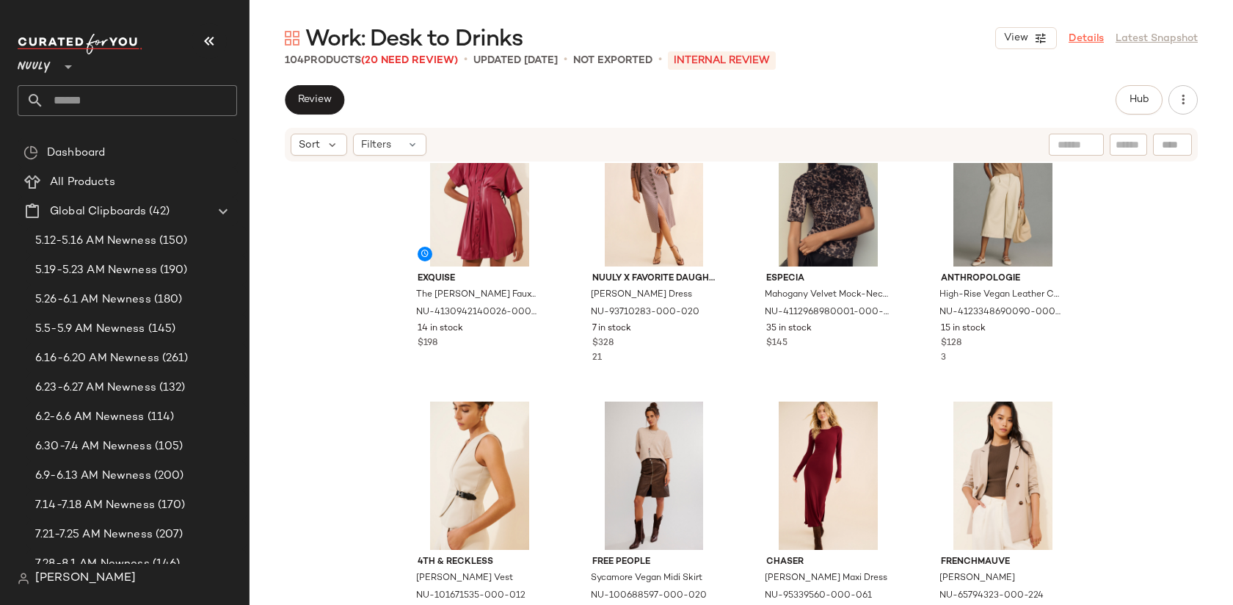
click at [1082, 38] on link "Details" at bounding box center [1085, 38] width 35 height 15
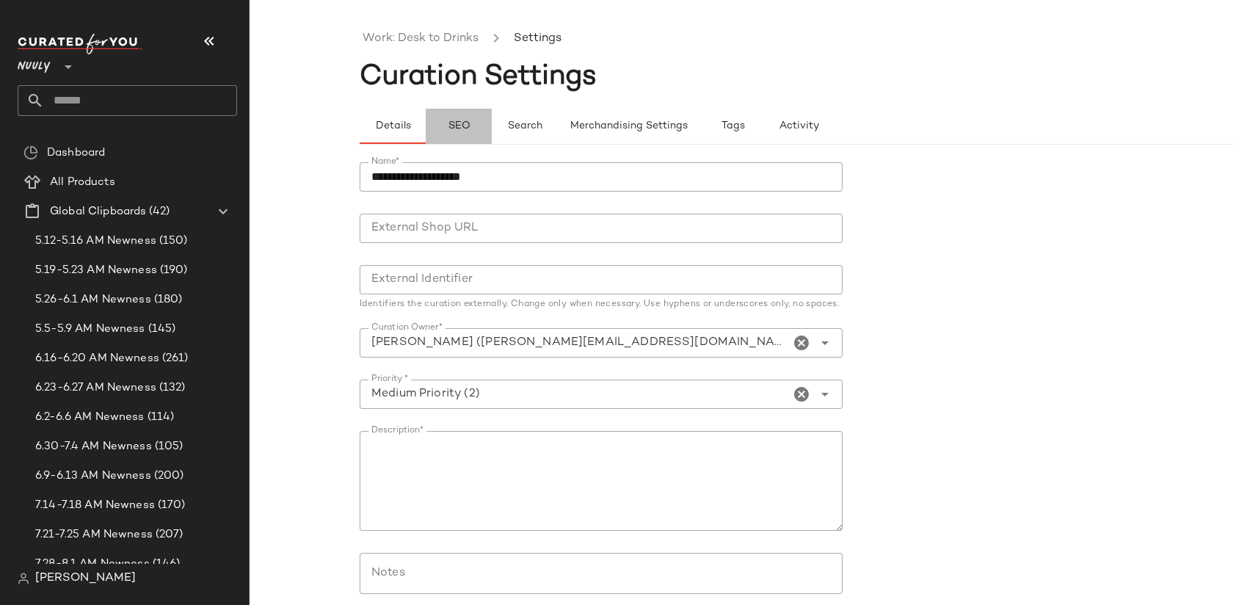
click at [458, 126] on span "SEO" at bounding box center [458, 126] width 23 height 12
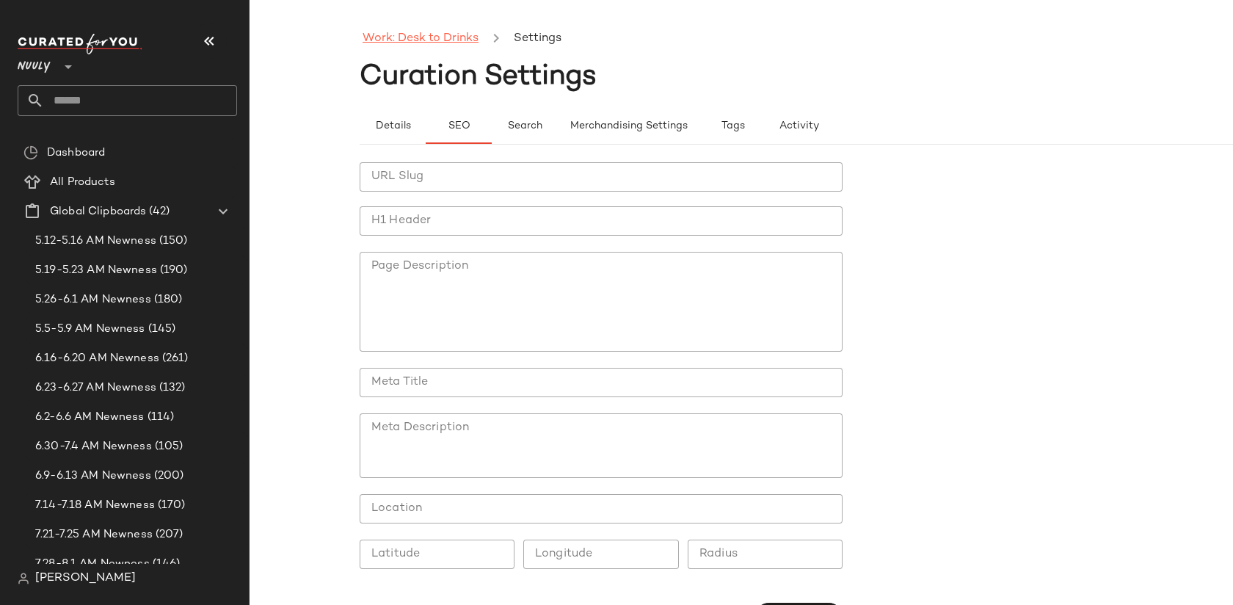
click at [433, 34] on link "Work: Desk to Drinks" at bounding box center [421, 38] width 116 height 19
